Goal: Transaction & Acquisition: Purchase product/service

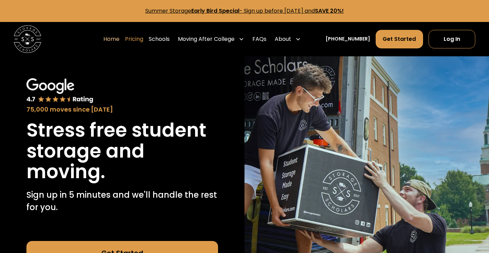
click at [143, 39] on link "Pricing" at bounding box center [134, 39] width 18 height 19
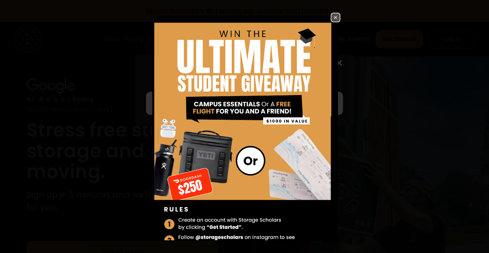
click at [340, 20] on link at bounding box center [336, 18] width 10 height 10
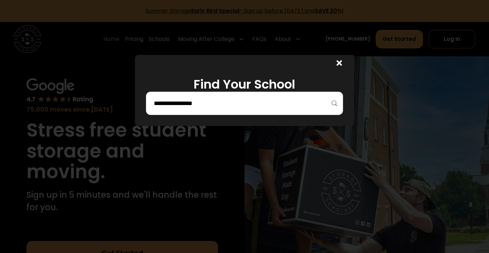
scroll to position [1, 0]
click at [262, 104] on input "search" at bounding box center [244, 104] width 183 height 12
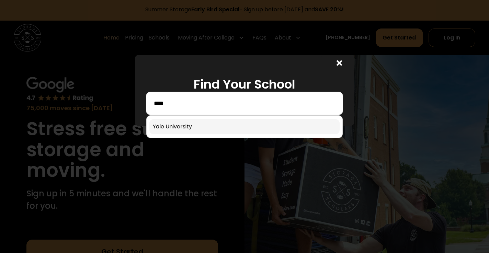
type input "****"
click at [224, 131] on link at bounding box center [244, 126] width 191 height 15
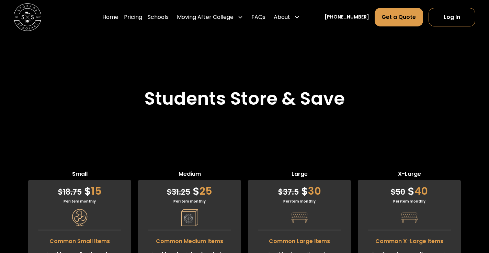
scroll to position [1596, 0]
